Goal: Transaction & Acquisition: Purchase product/service

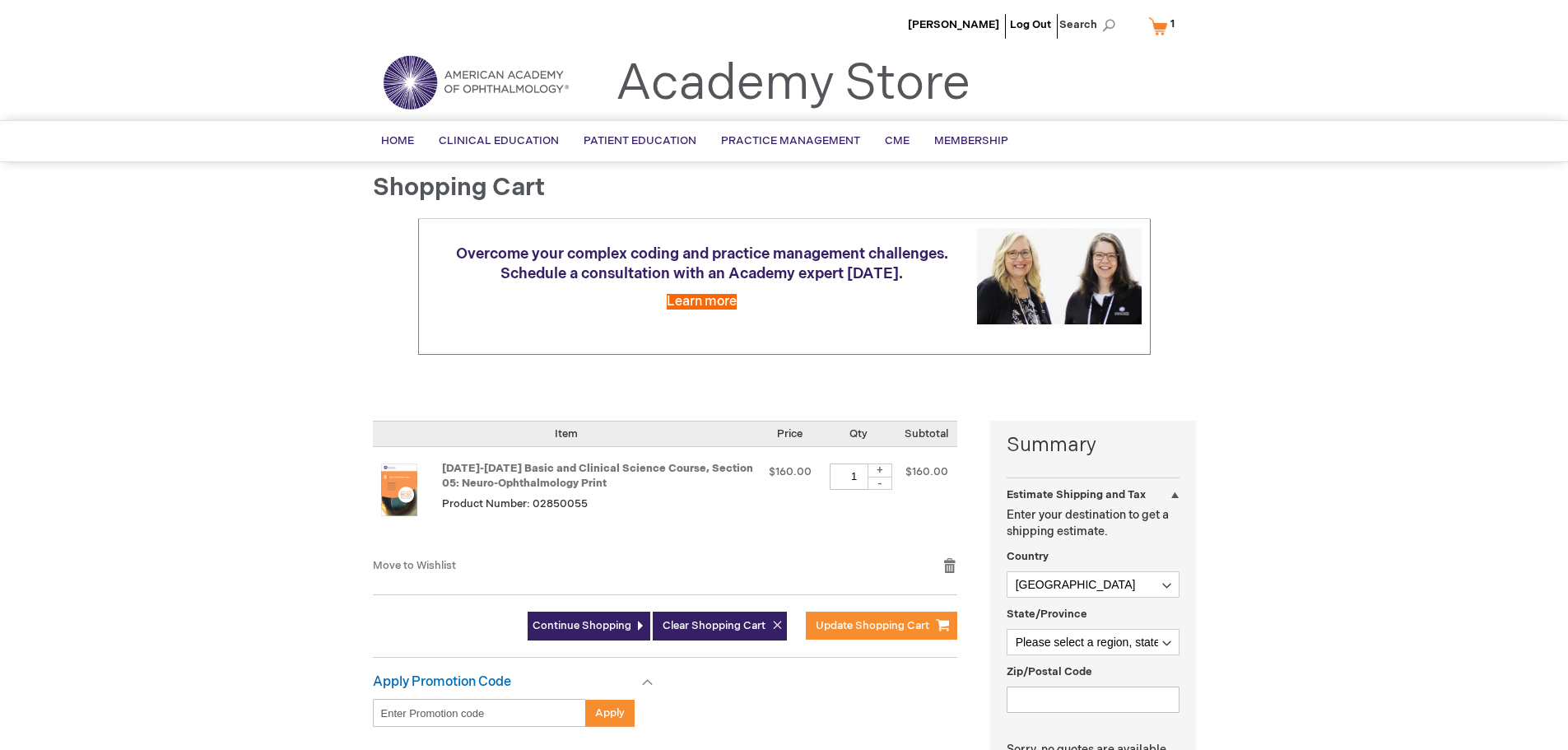
select select "US"
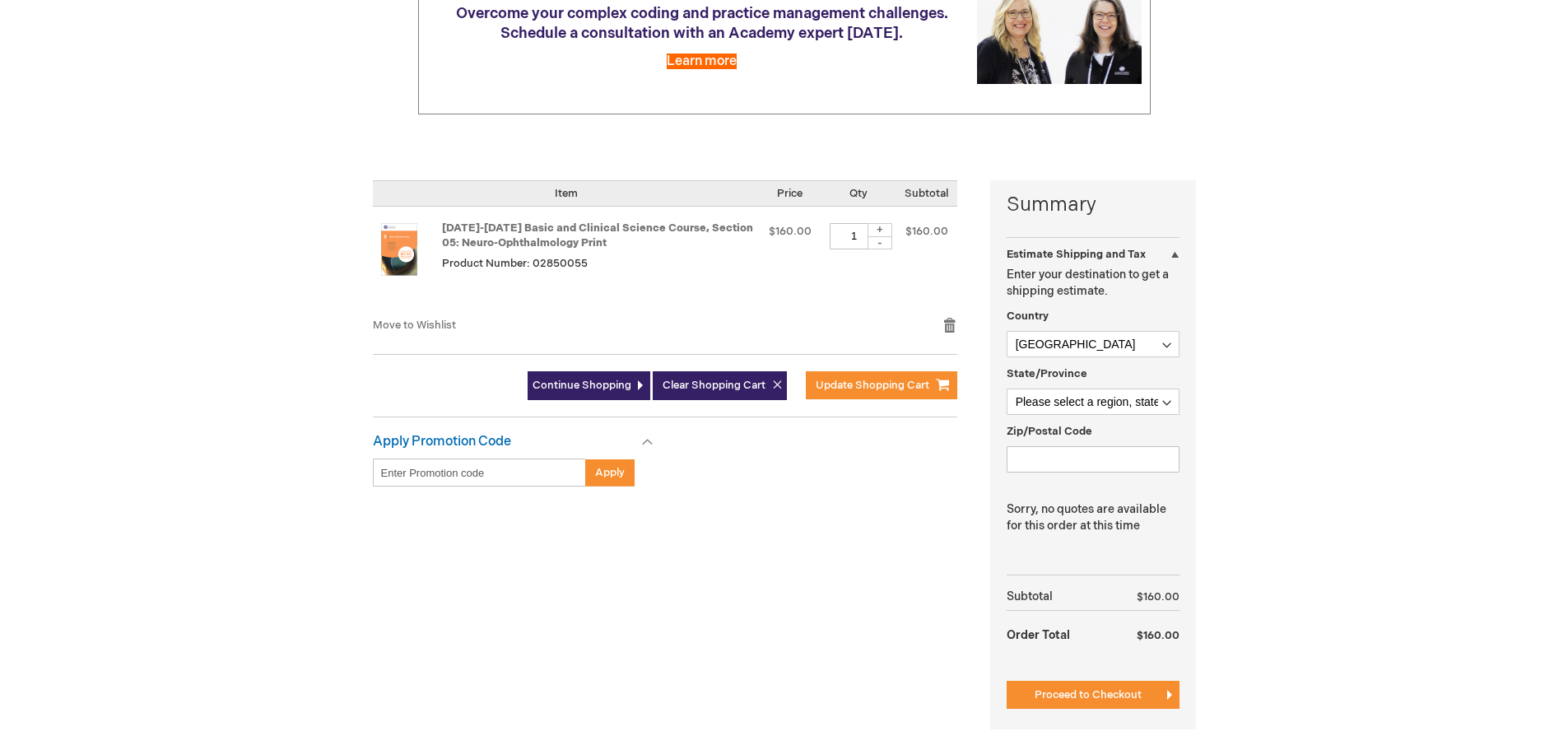
scroll to position [247, 0]
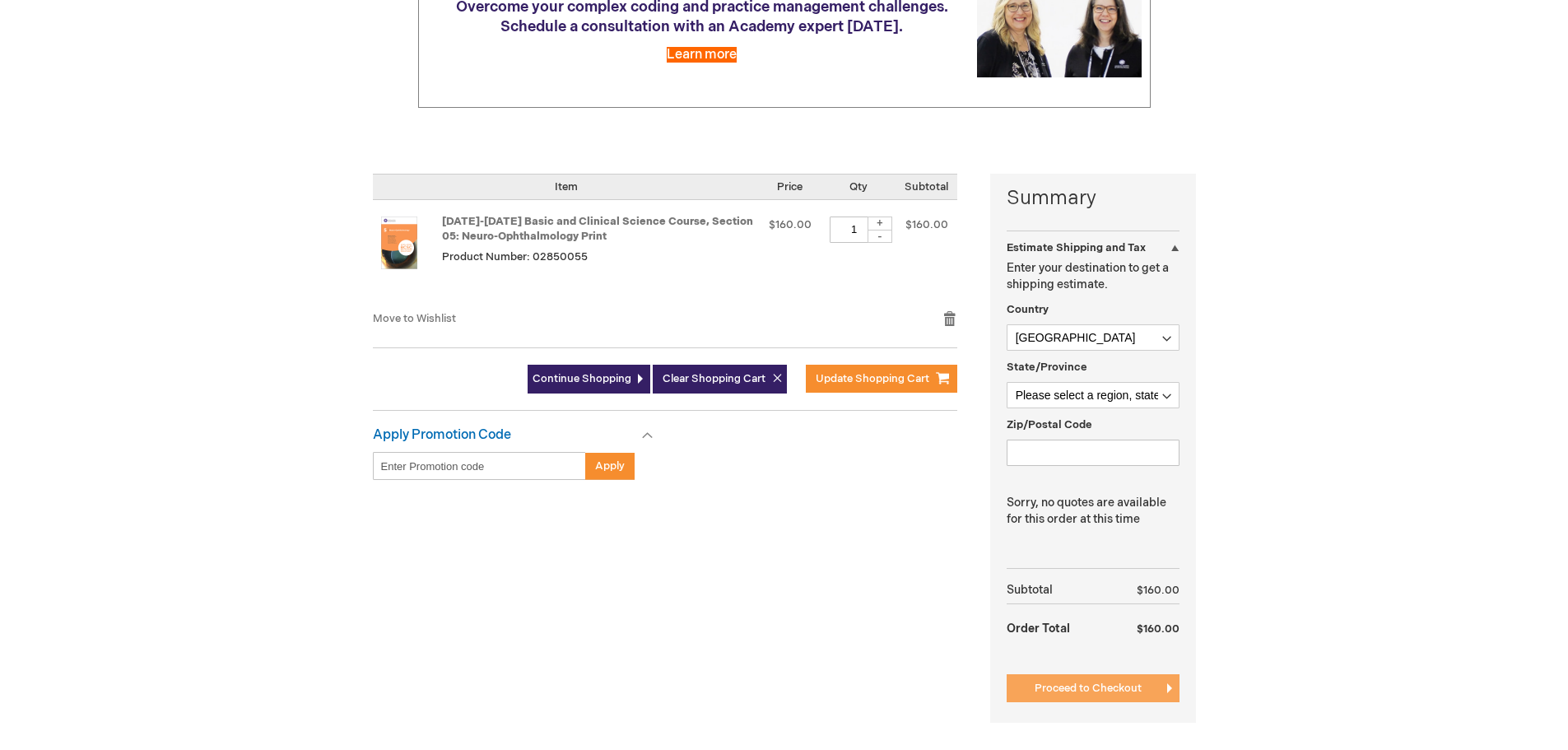
click at [1102, 688] on span "Proceed to Checkout" at bounding box center [1088, 689] width 107 height 14
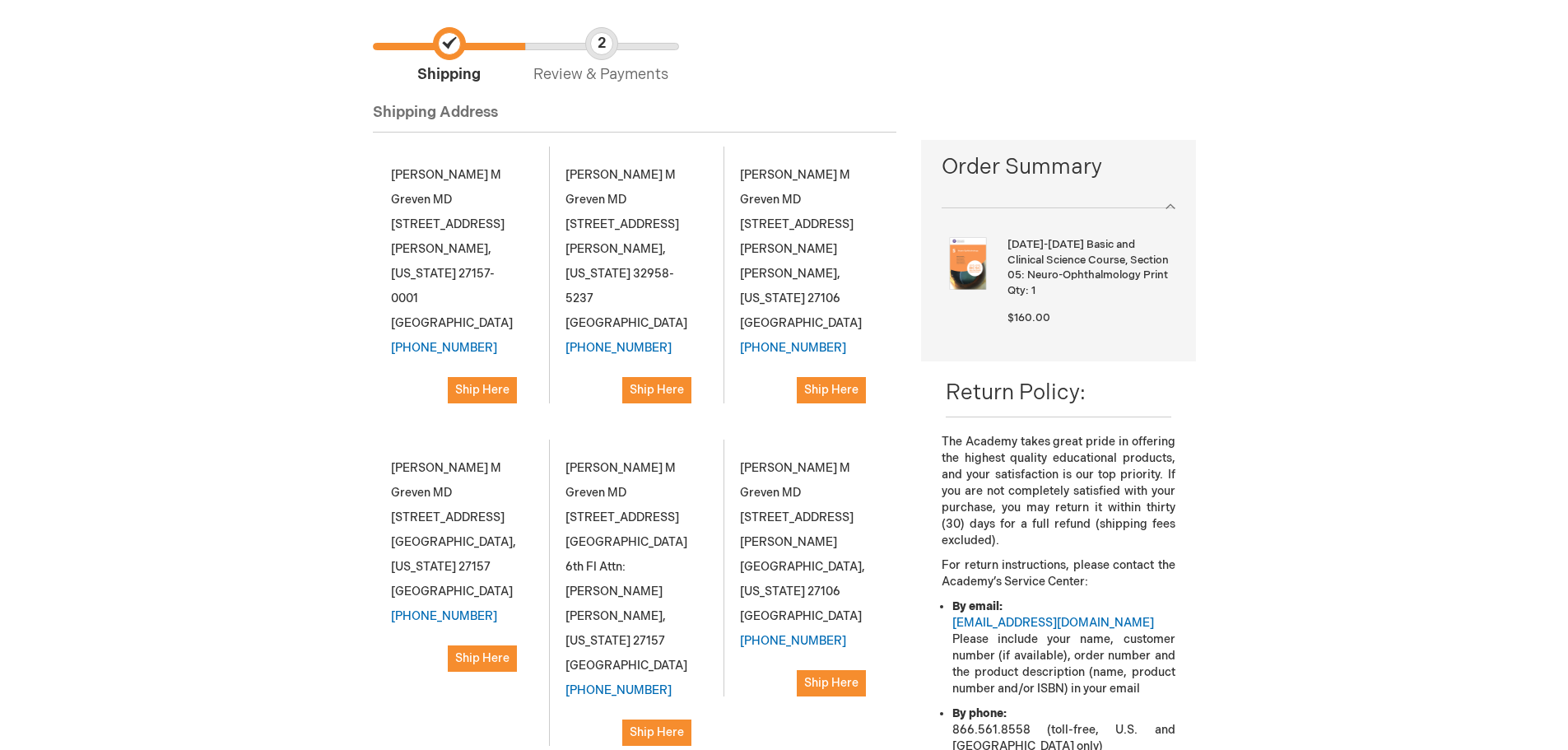
scroll to position [165, 0]
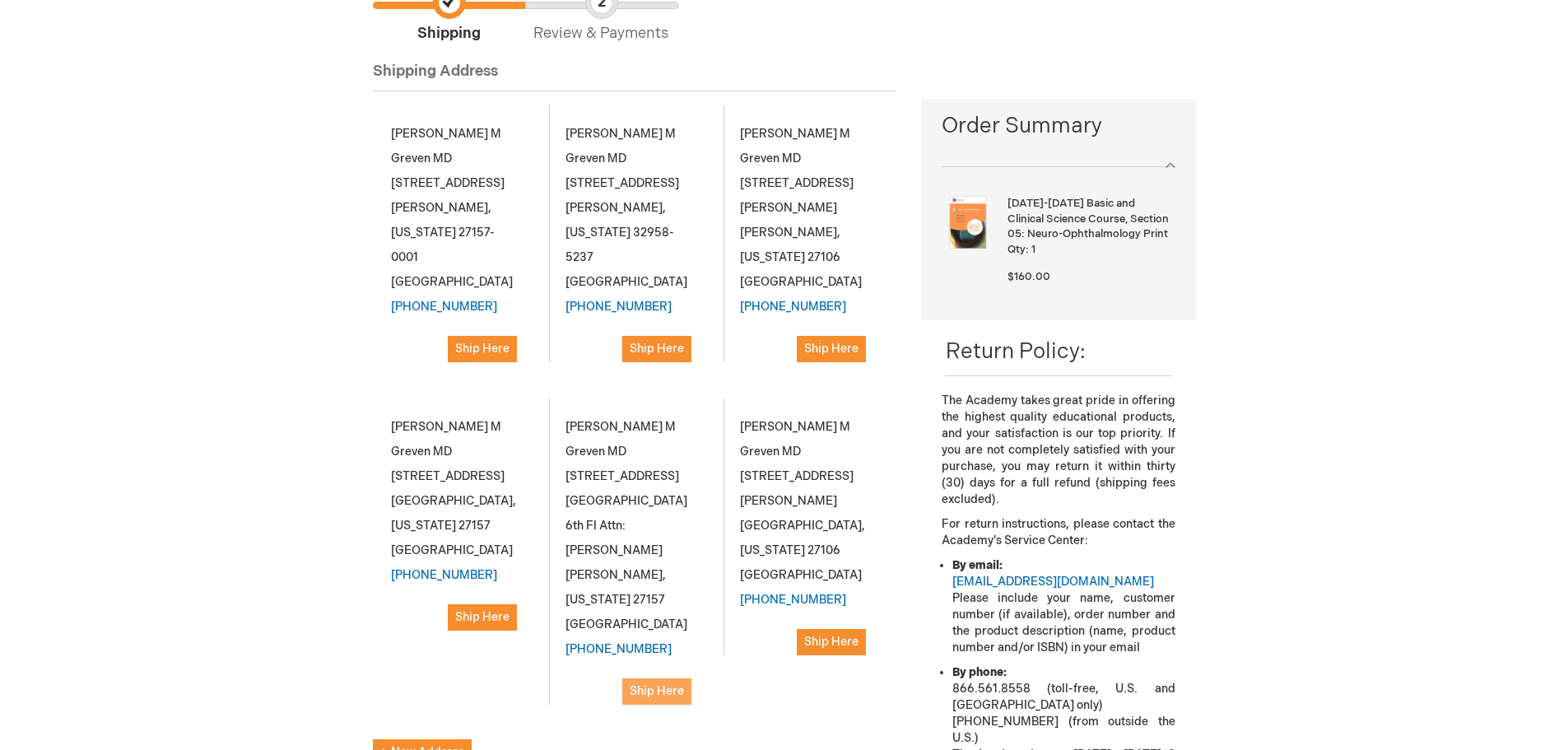
click at [653, 684] on span "Ship Here" at bounding box center [657, 691] width 55 height 14
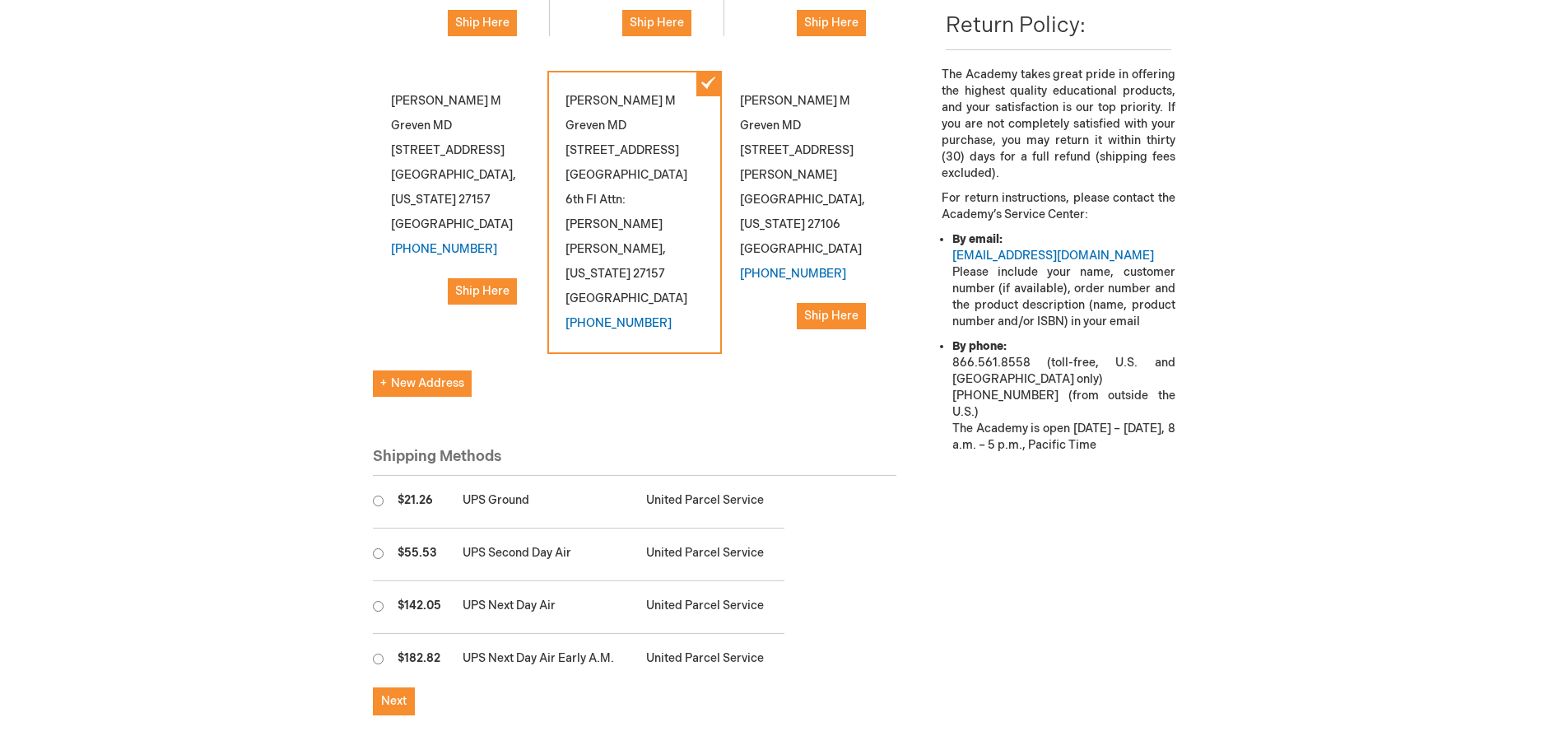
scroll to position [493, 0]
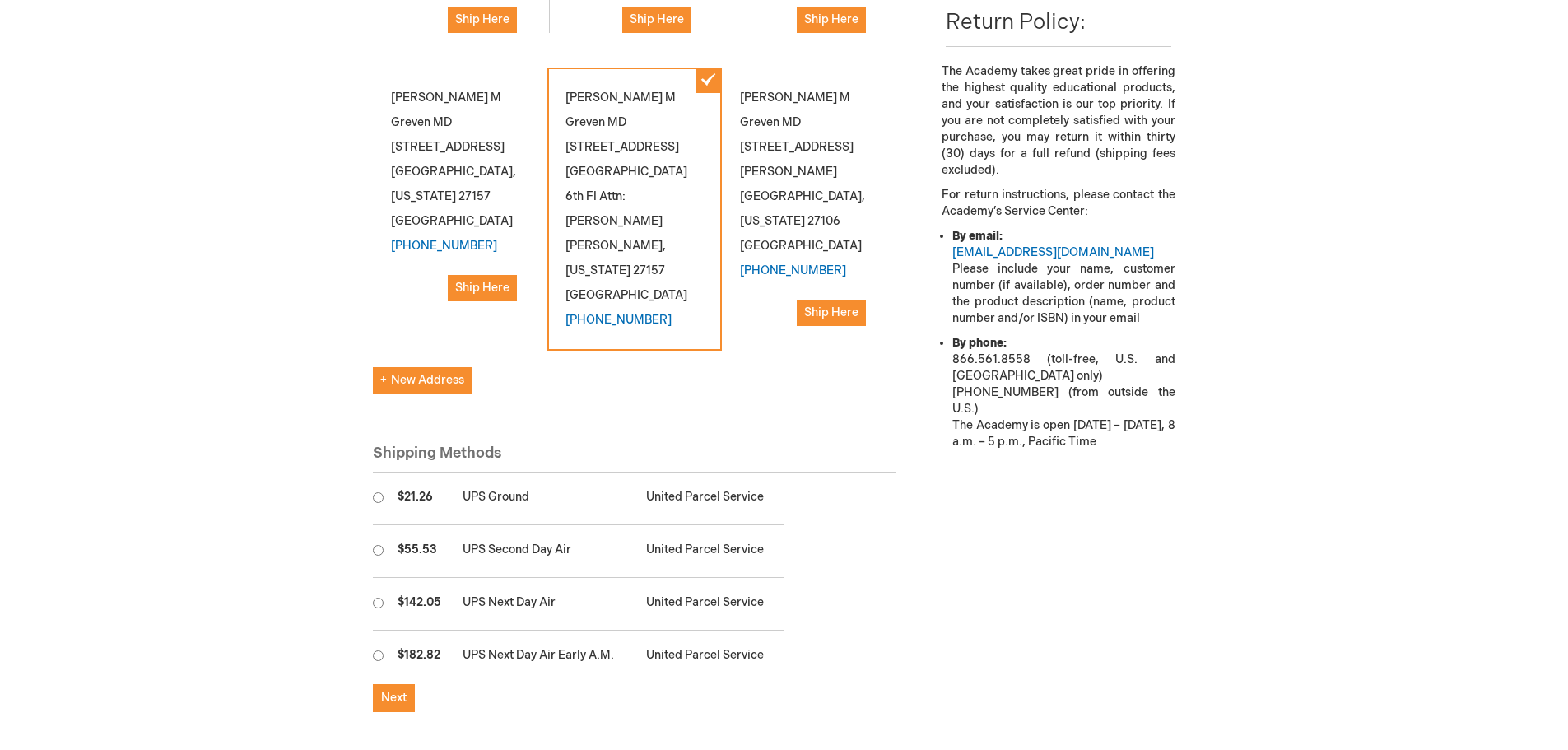
click at [375, 493] on input "radio" at bounding box center [377, 497] width 11 height 11
radio input "true"
click at [393, 691] on span "Next" at bounding box center [394, 697] width 25 height 14
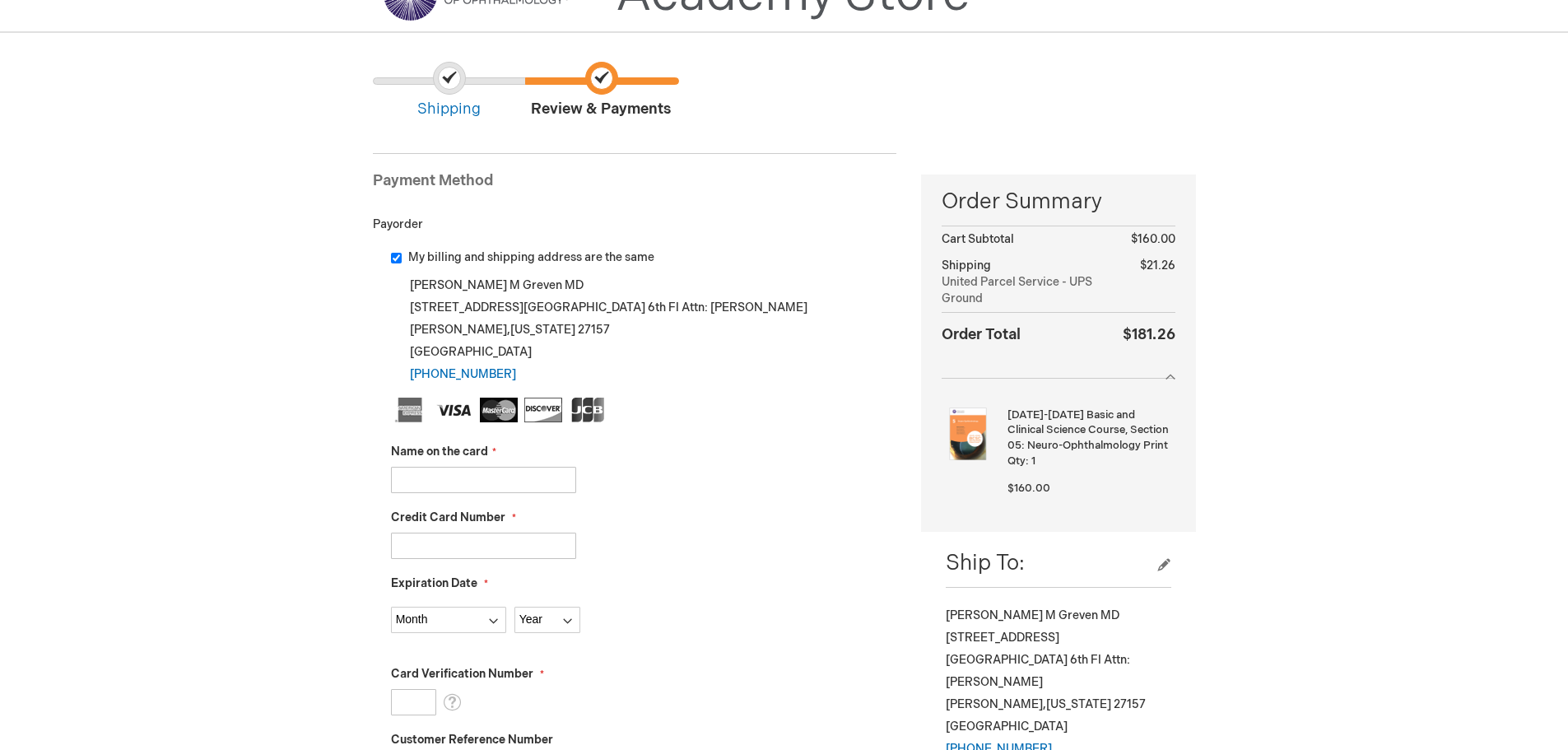
scroll to position [165, 0]
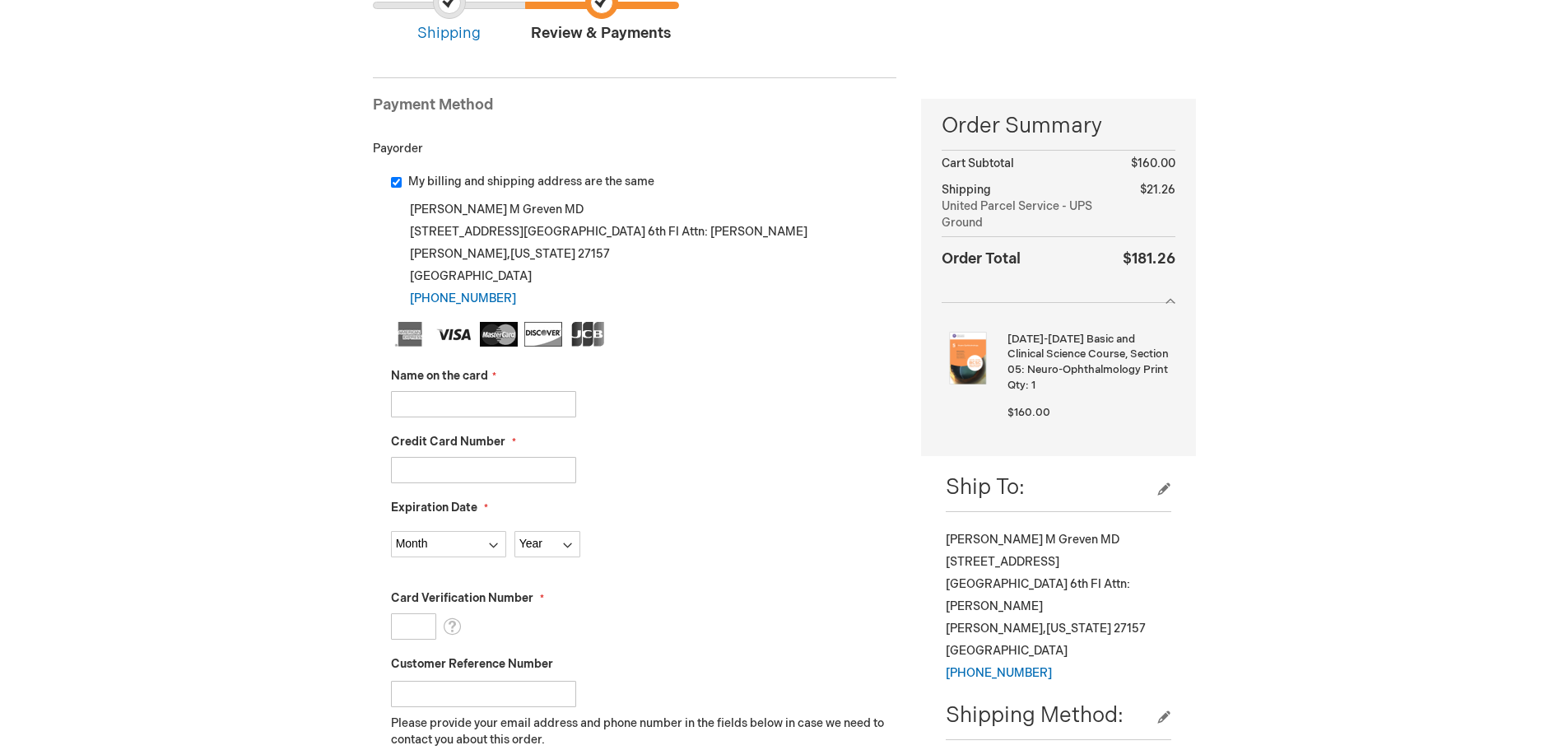
click at [417, 403] on input "Name on the card" at bounding box center [484, 404] width 185 height 26
type input "Kathleen Lambert"
type input "5563750124489194"
click at [427, 548] on select "Month 01 - January 02 - February 03 - March 04 - April 05 - May 06 - June 07 - …" at bounding box center [449, 543] width 115 height 26
select select "5"
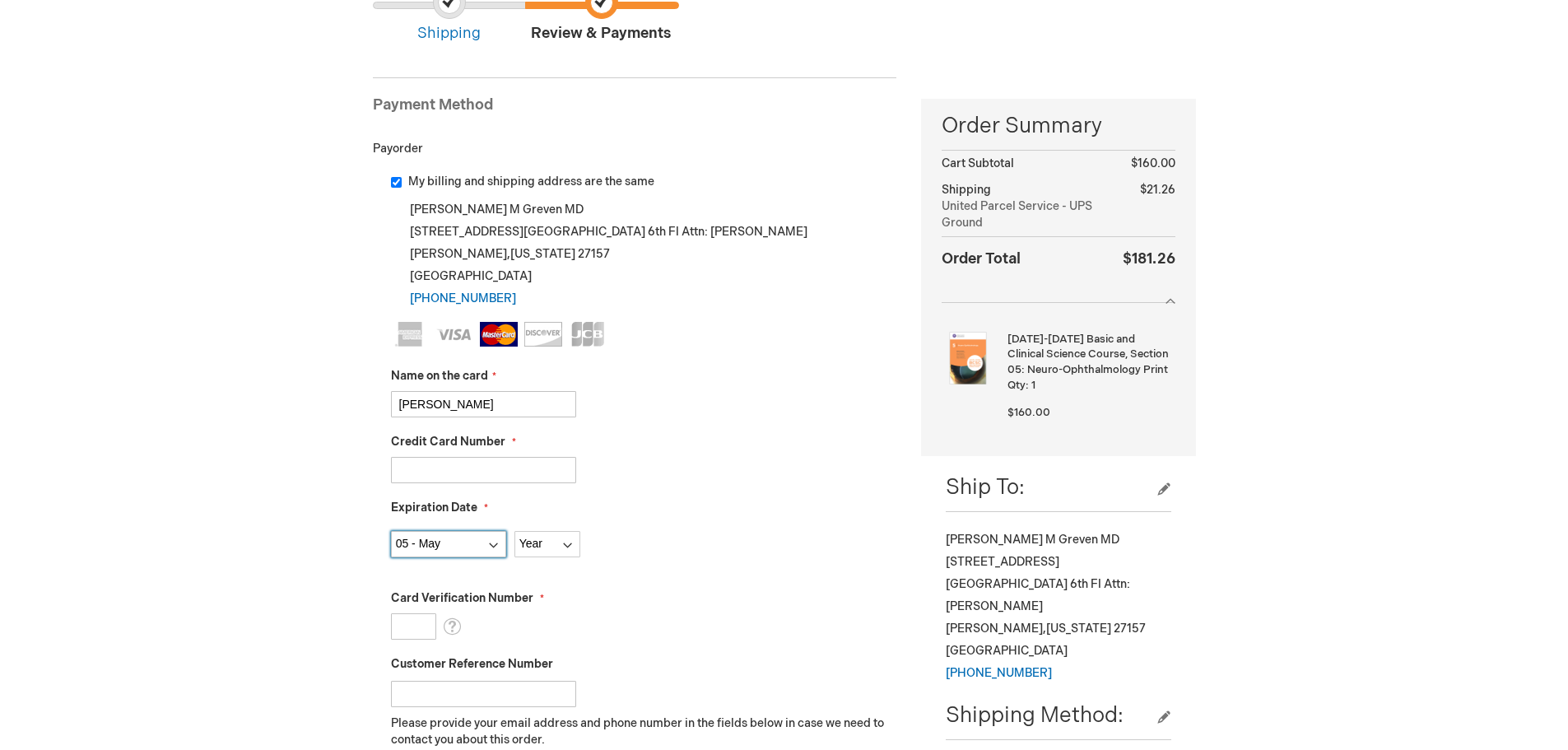
click at [391, 531] on select "Month 01 - January 02 - February 03 - March 04 - April 05 - May 06 - June 07 - …" at bounding box center [449, 543] width 115 height 26
click at [554, 543] on select "Year 2025 2026 2027 2028 2029 2030 2031 2032 2033 2034 2035" at bounding box center [548, 543] width 66 height 26
select select "2028"
click at [515, 531] on select "Year 2025 2026 2027 2028 2029 2030 2031 2032 2033 2034 2035" at bounding box center [548, 543] width 66 height 26
click at [414, 625] on input "Card Verification Number" at bounding box center [413, 626] width 45 height 26
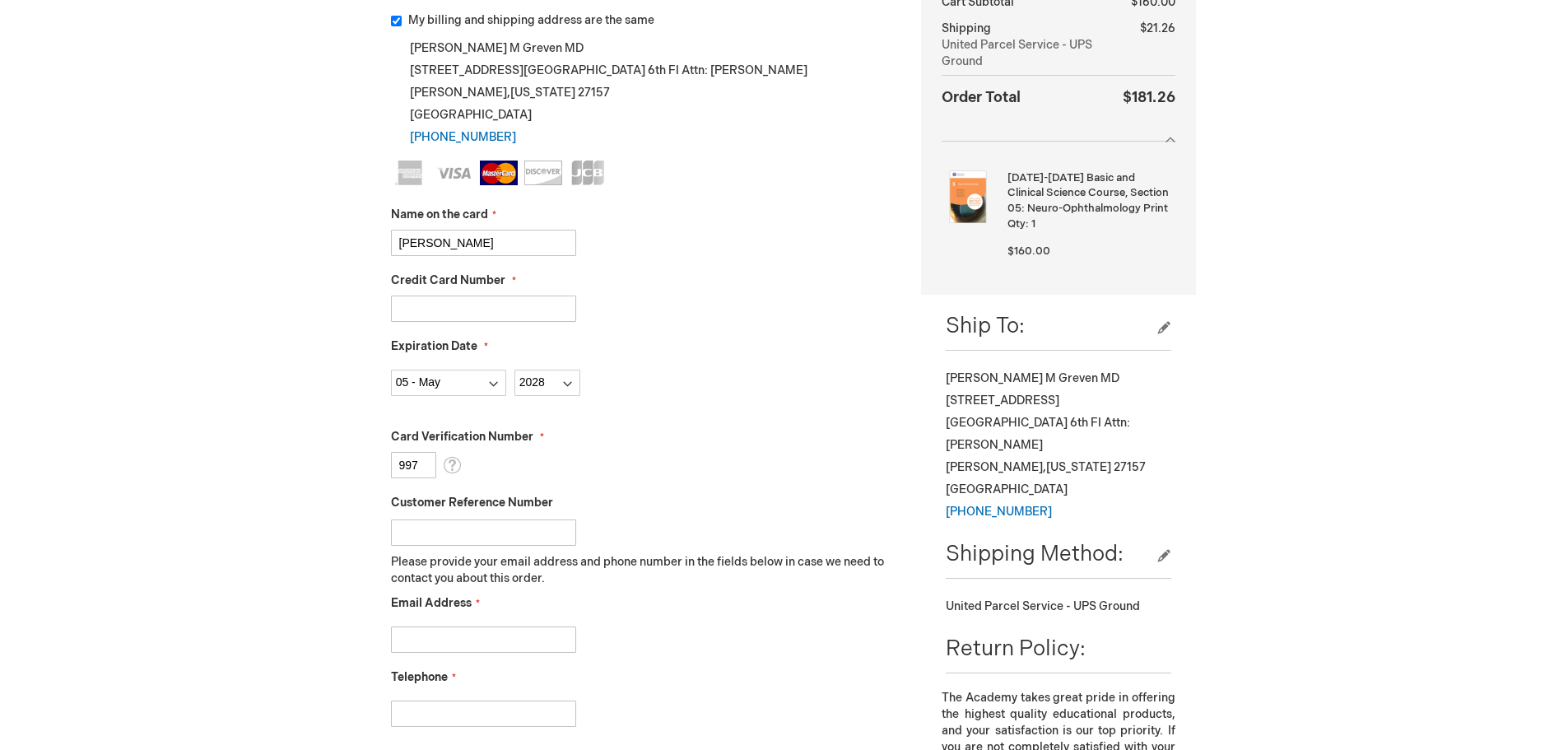
scroll to position [330, 0]
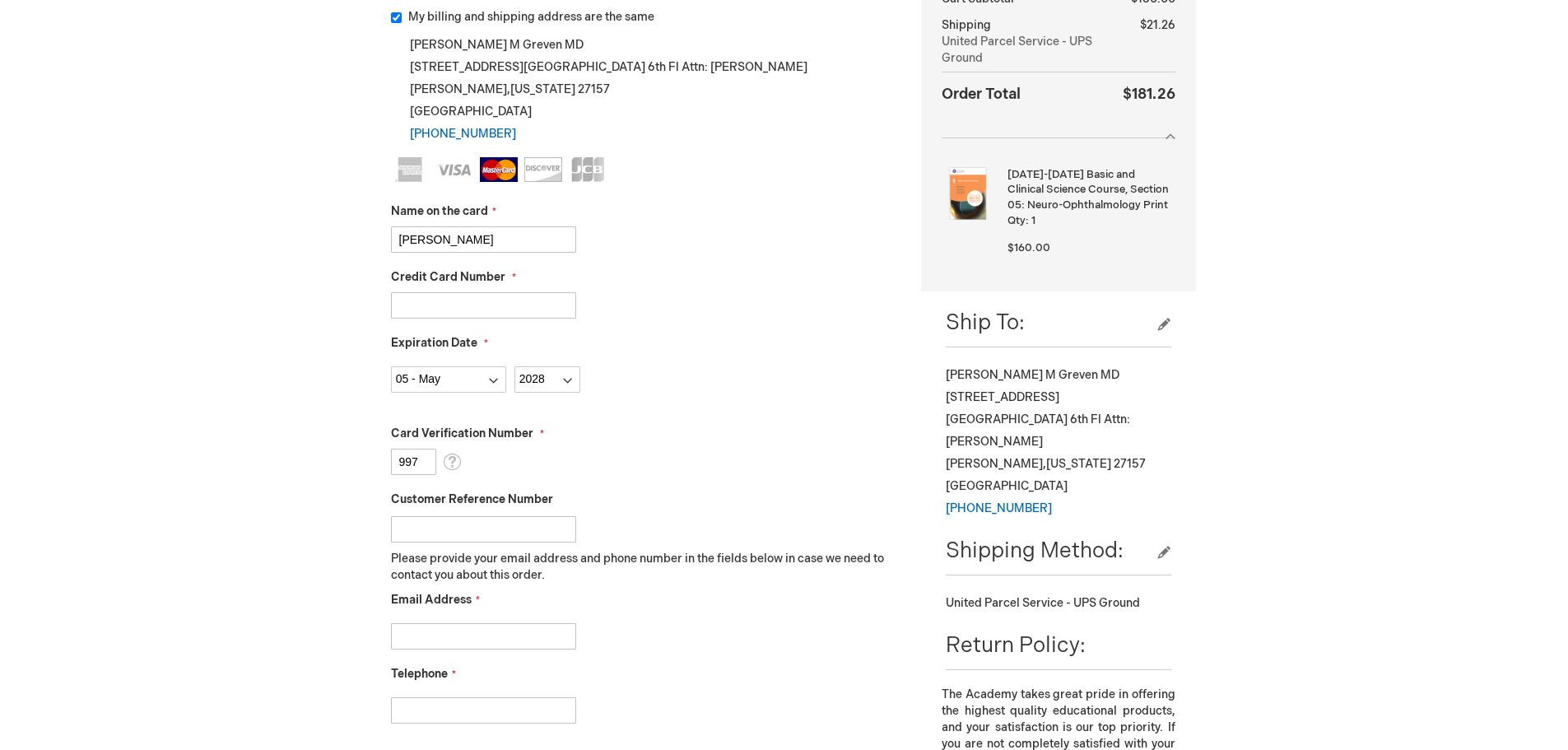
type input "997"
click at [446, 640] on input "Email Address" at bounding box center [484, 636] width 185 height 26
type input "Kathleen.Lambert@advocatehealth.org"
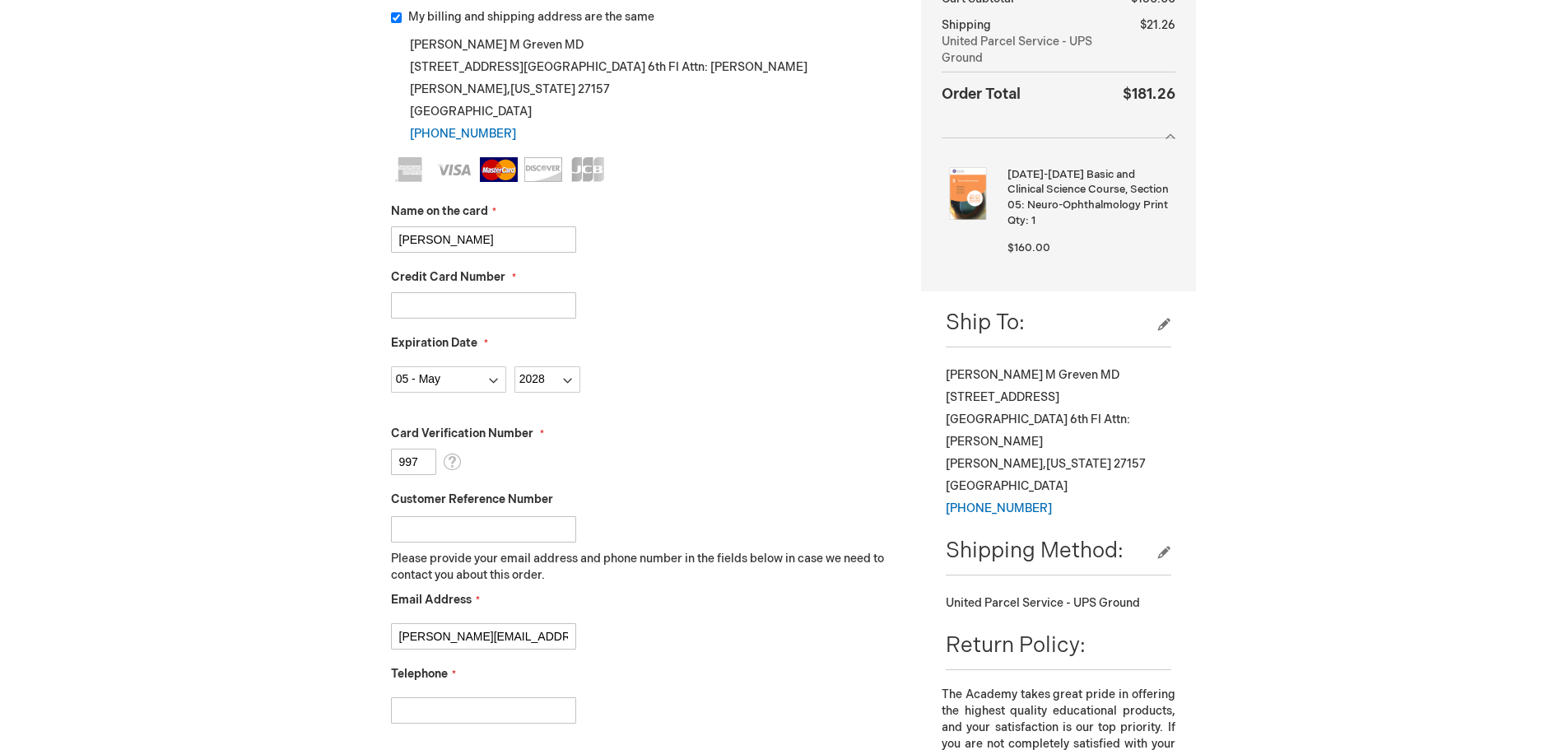
click at [436, 703] on input "Telephone" at bounding box center [484, 710] width 185 height 26
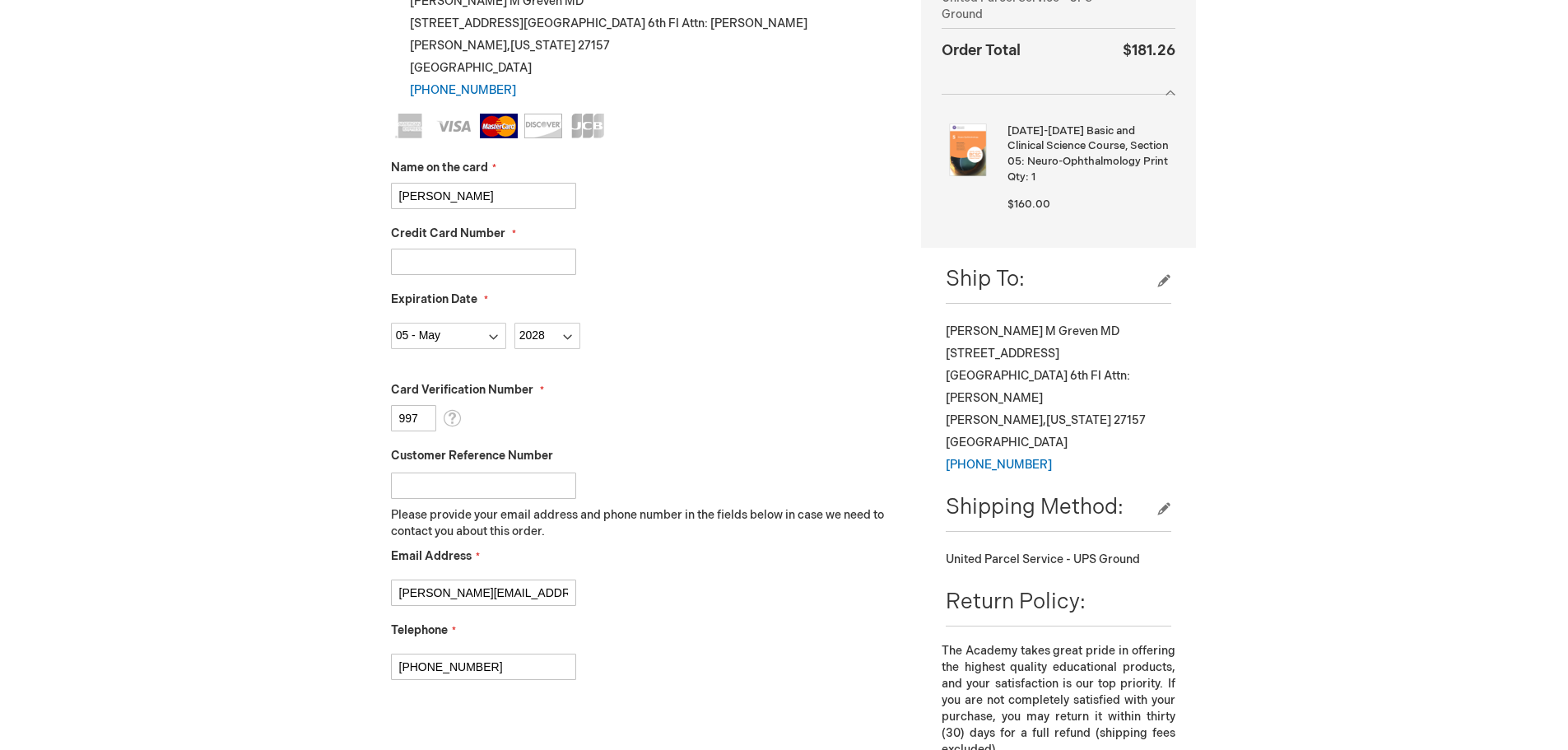
scroll to position [493, 0]
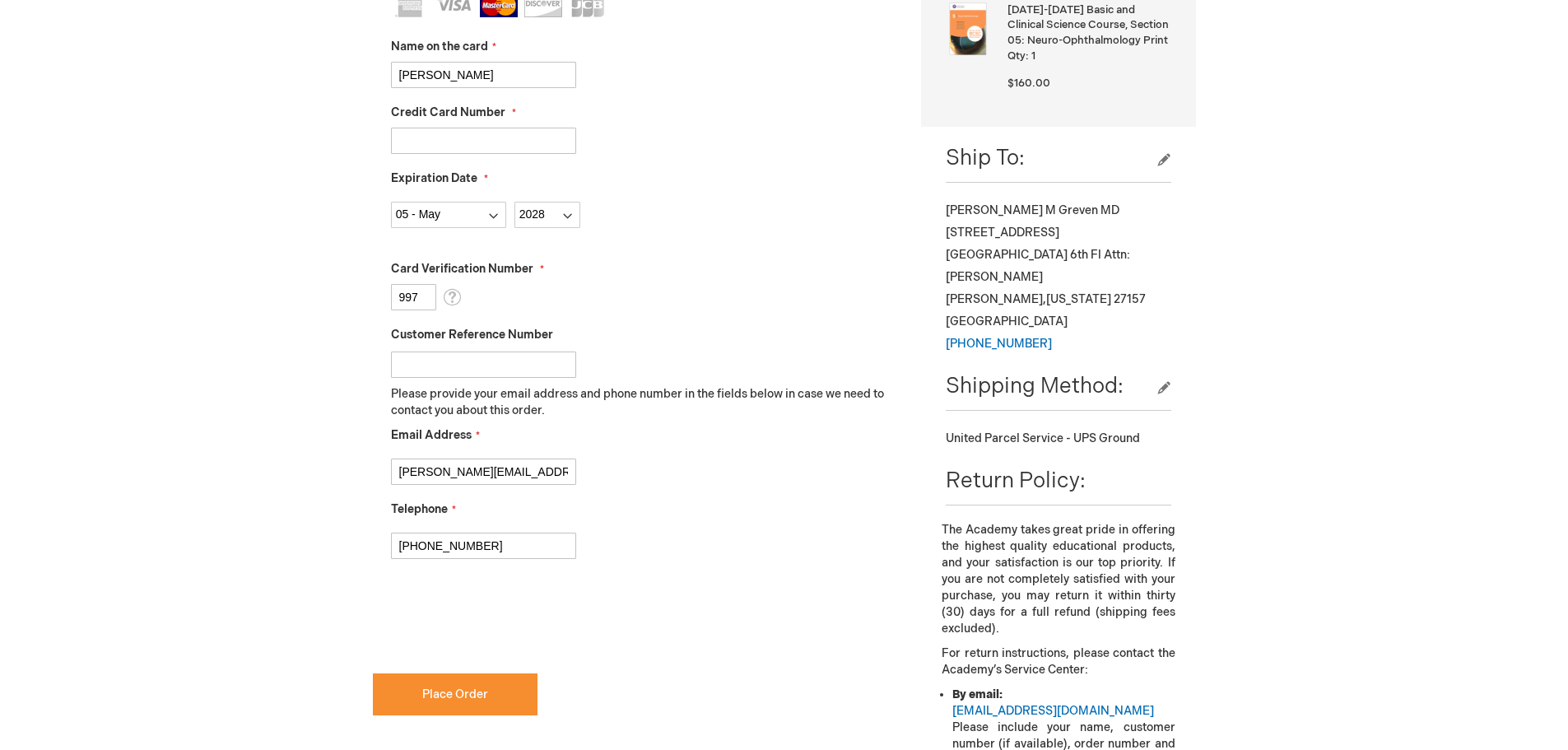
type input "[PHONE_NUMBER]"
checkbox input "true"
click at [435, 696] on span "Place Order" at bounding box center [455, 694] width 66 height 14
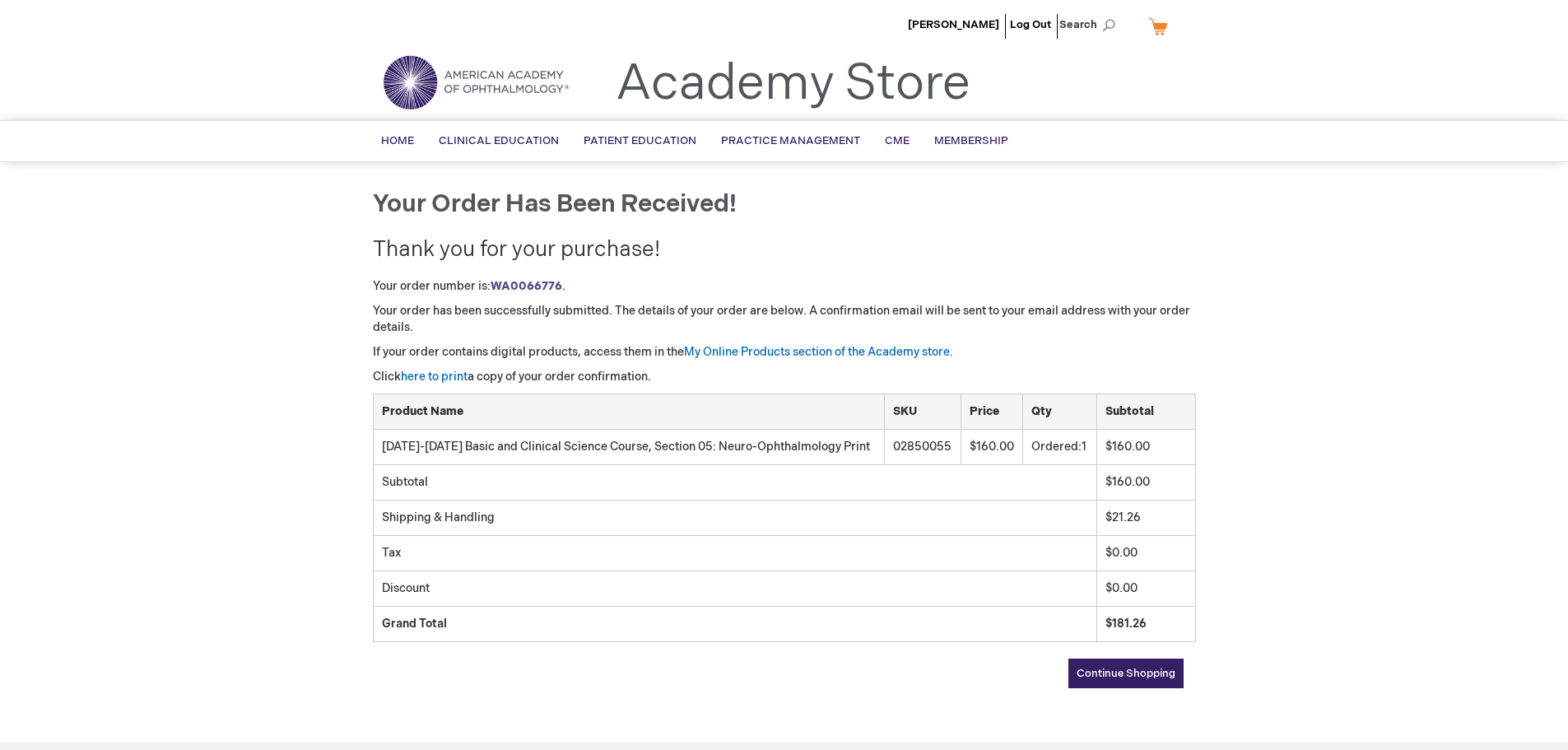
click at [536, 286] on strong "WA0066776" at bounding box center [526, 286] width 71 height 14
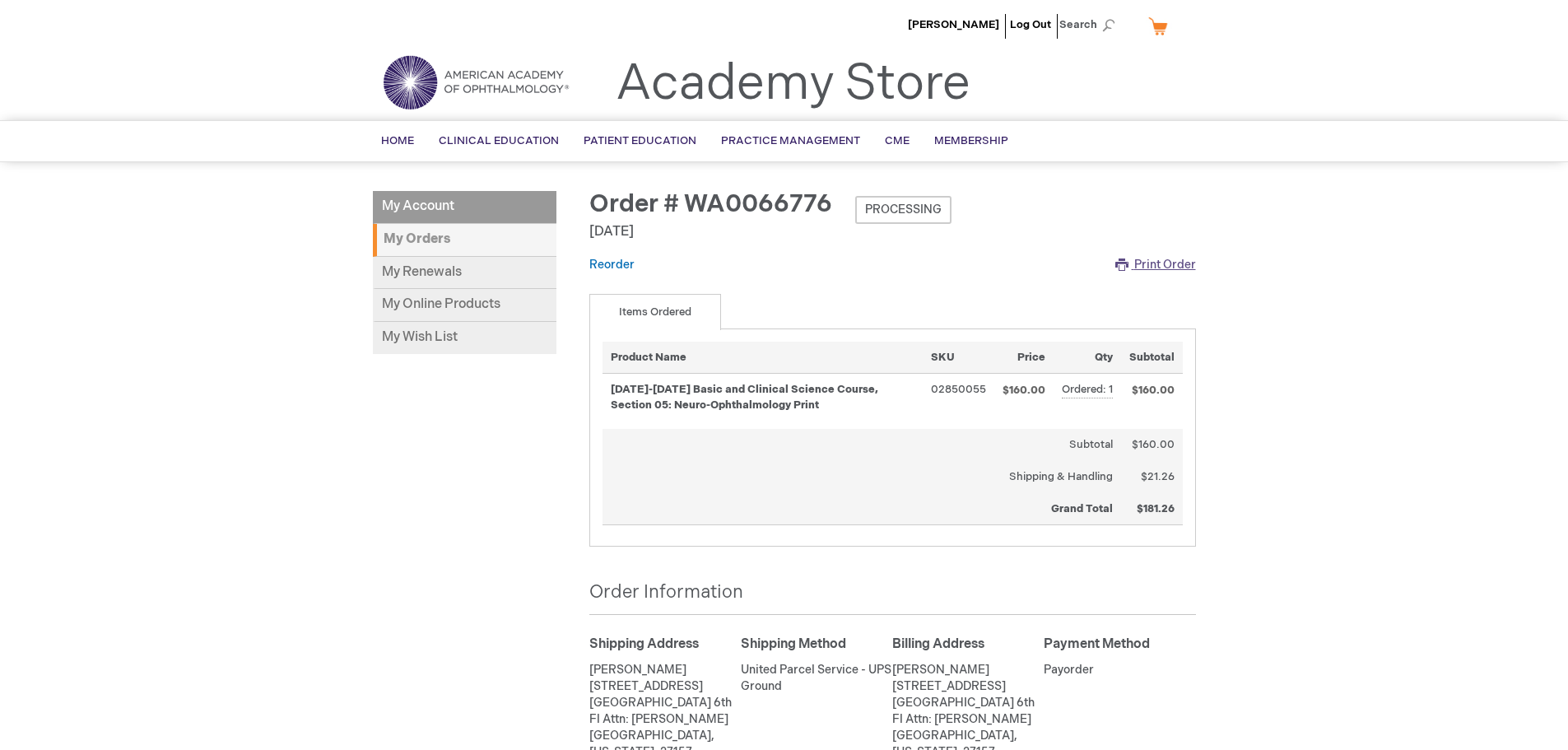
click at [1157, 262] on span "Print Order" at bounding box center [1164, 264] width 61 height 14
